Goal: Check status

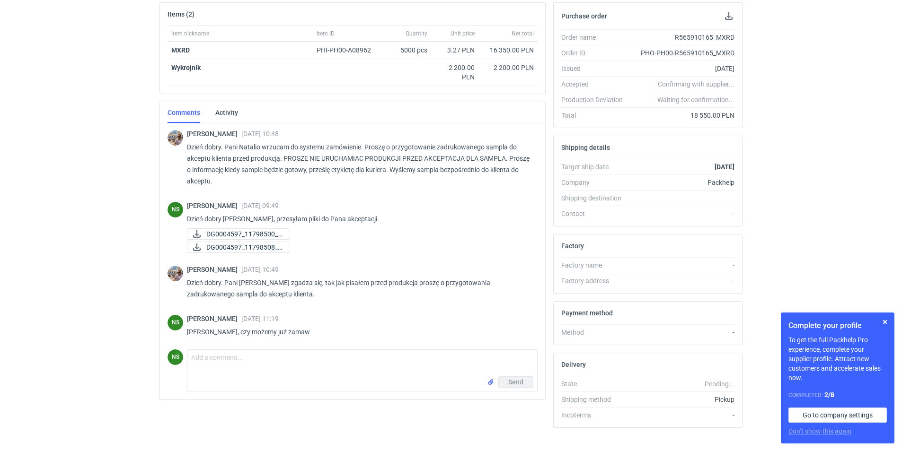
scroll to position [654, 0]
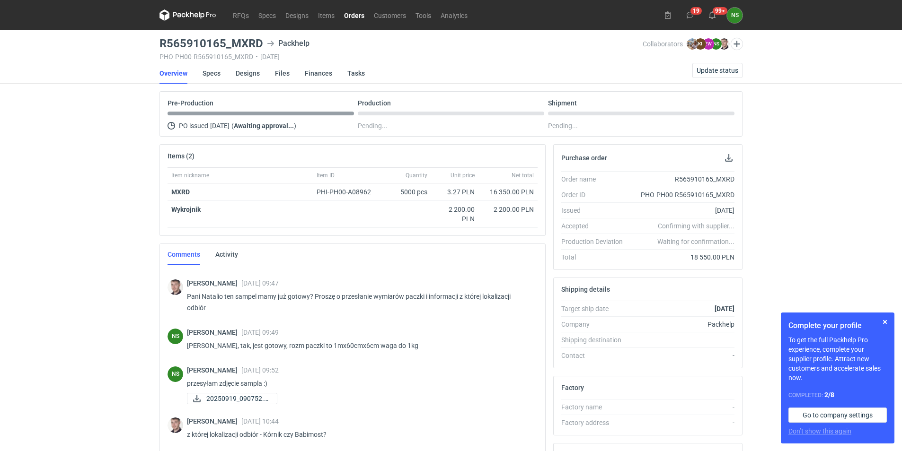
click at [206, 39] on h3 "R565910165_MXRD" at bounding box center [211, 43] width 104 height 11
click at [194, 10] on icon at bounding box center [187, 14] width 57 height 11
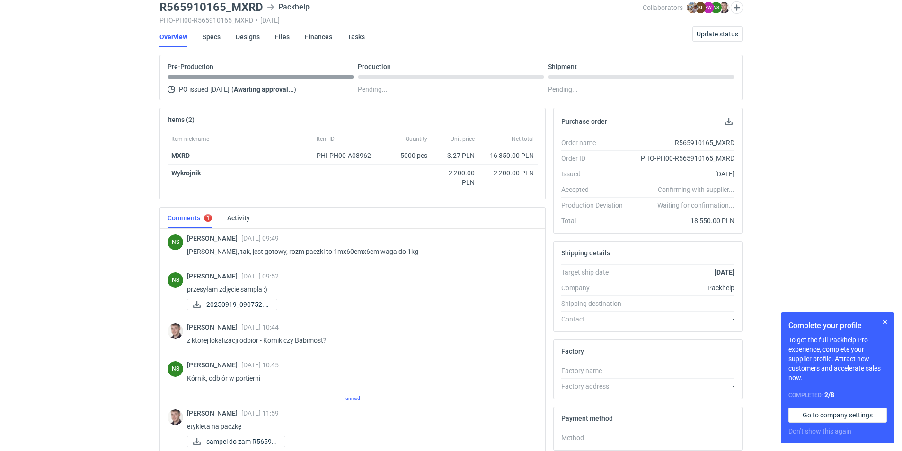
scroll to position [643, 0]
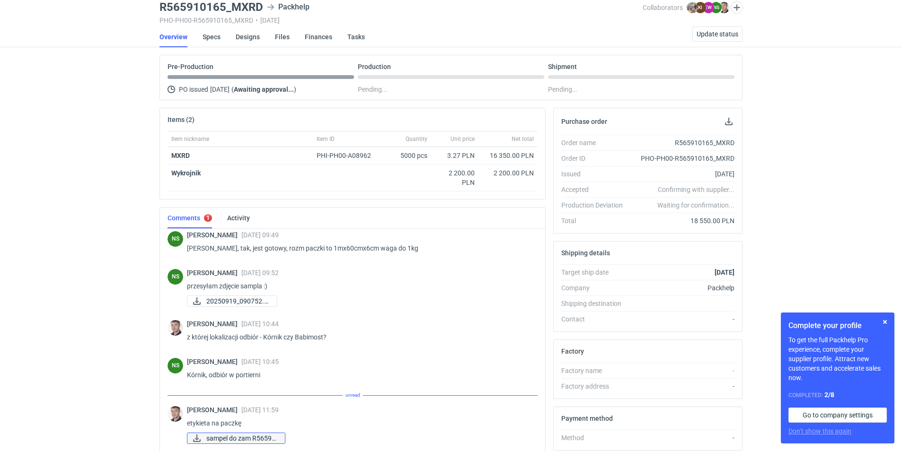
click at [229, 438] on span "sampel do zam R56591..." at bounding box center [241, 438] width 71 height 10
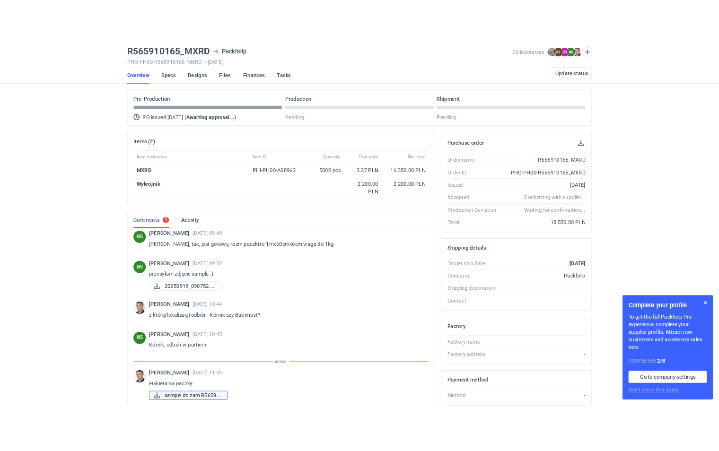
scroll to position [633, 0]
